Goal: Transaction & Acquisition: Purchase product/service

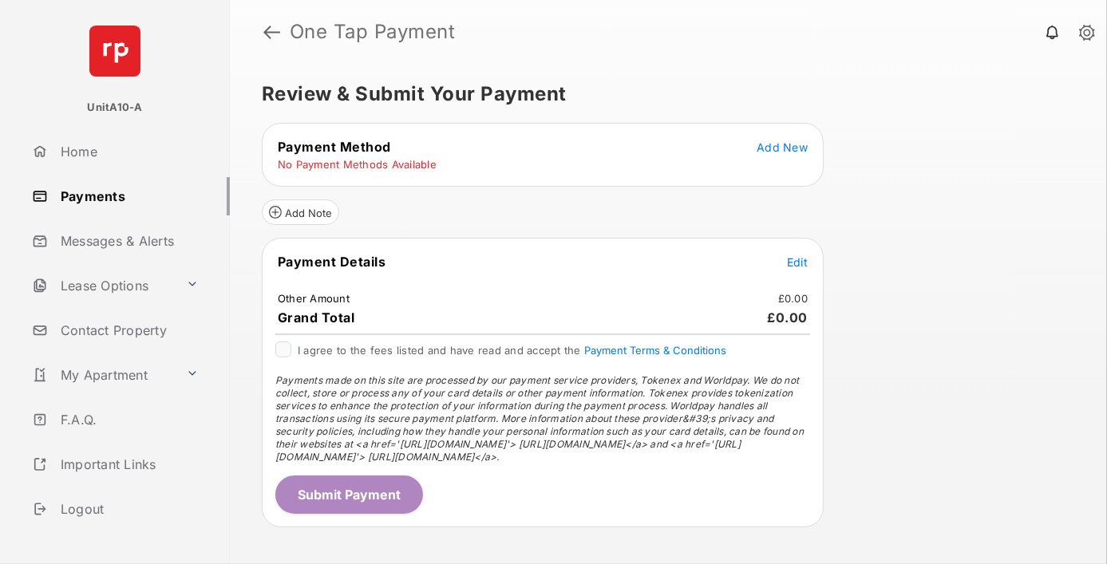
click at [783, 146] on span "Add New" at bounding box center [782, 148] width 51 height 14
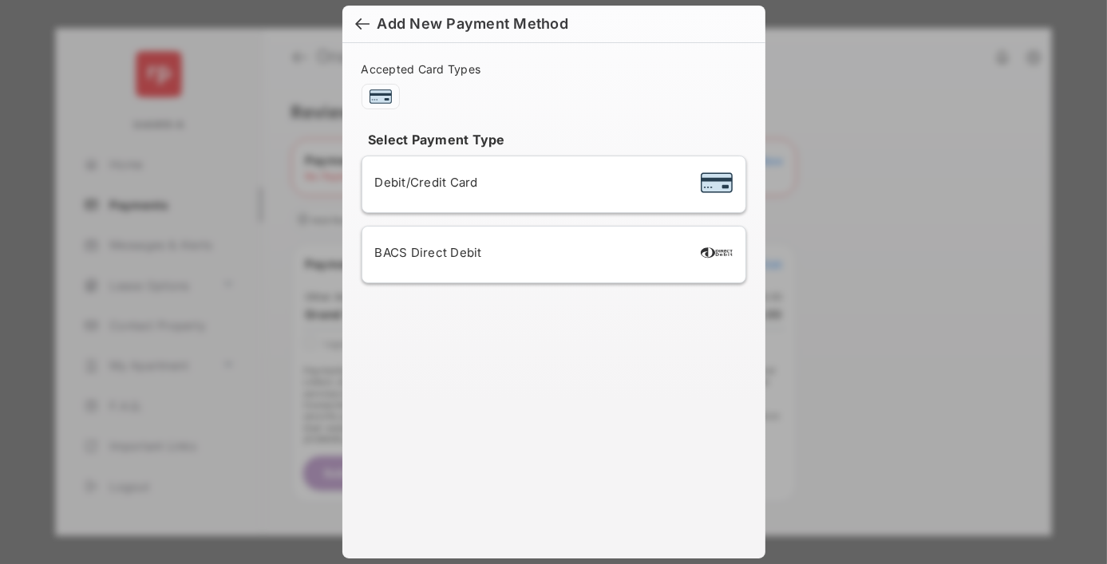
click at [422, 181] on span "Debit/Credit Card" at bounding box center [426, 182] width 103 height 15
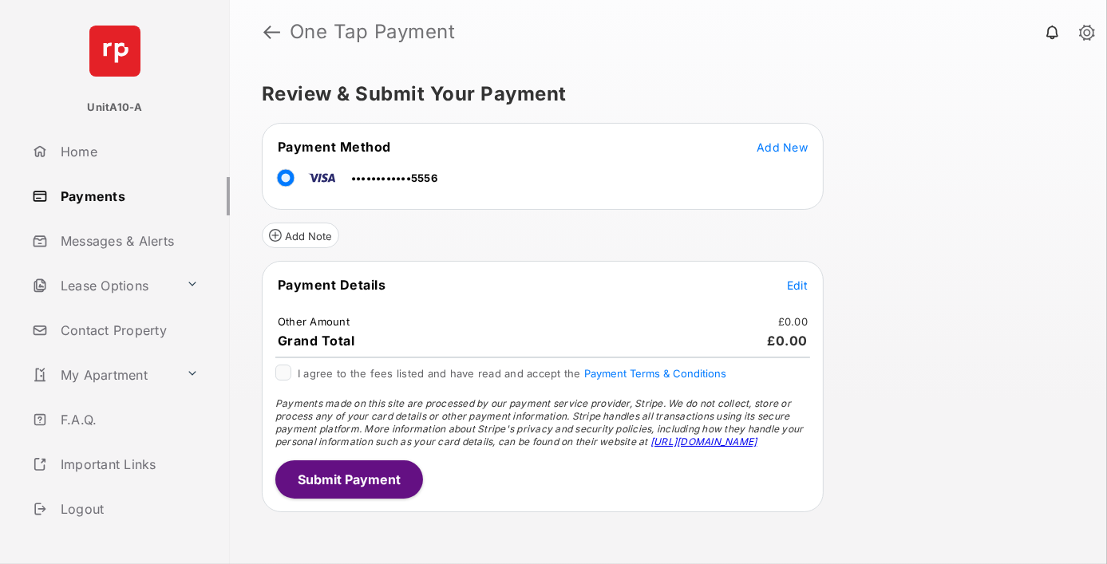
click at [798, 283] on span "Edit" at bounding box center [797, 286] width 21 height 14
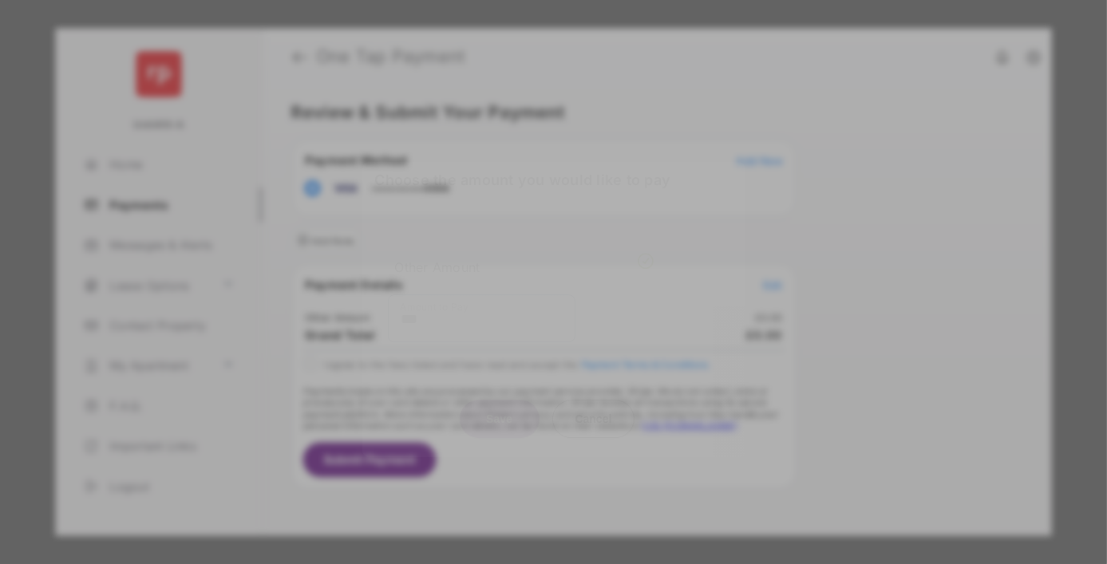
type input "***"
click at [499, 400] on button "Save" at bounding box center [500, 419] width 80 height 38
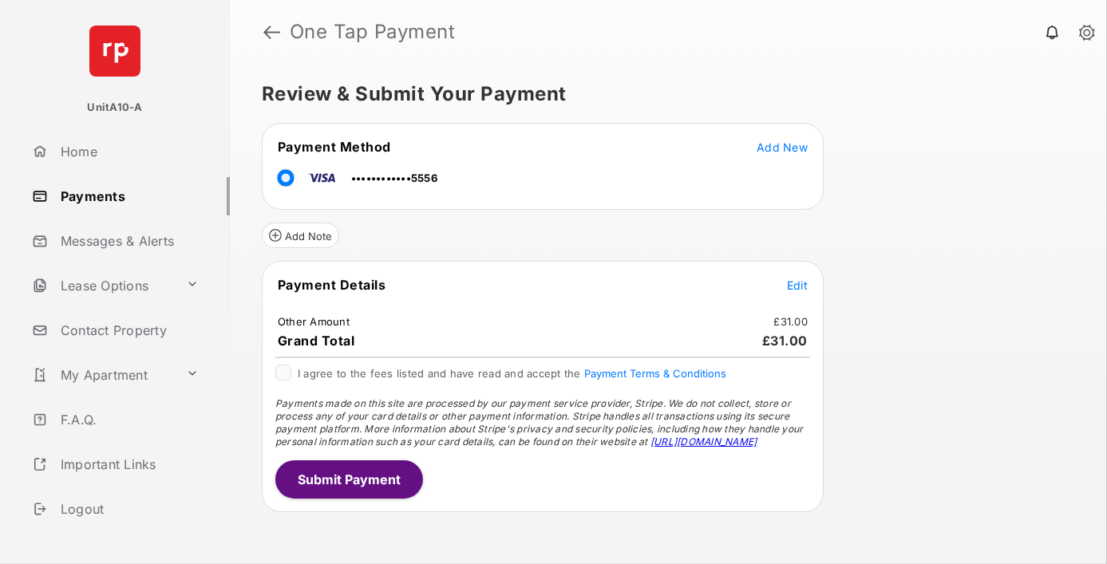
click at [348, 475] on button "Submit Payment" at bounding box center [349, 480] width 148 height 38
